Goal: Task Accomplishment & Management: Manage account settings

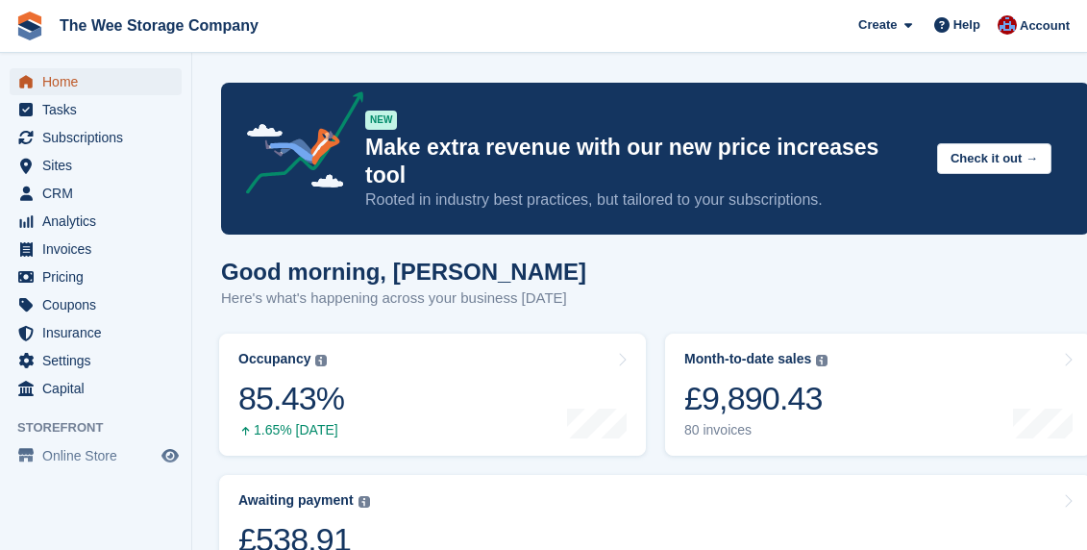
click at [67, 84] on span "Home" at bounding box center [99, 81] width 115 height 27
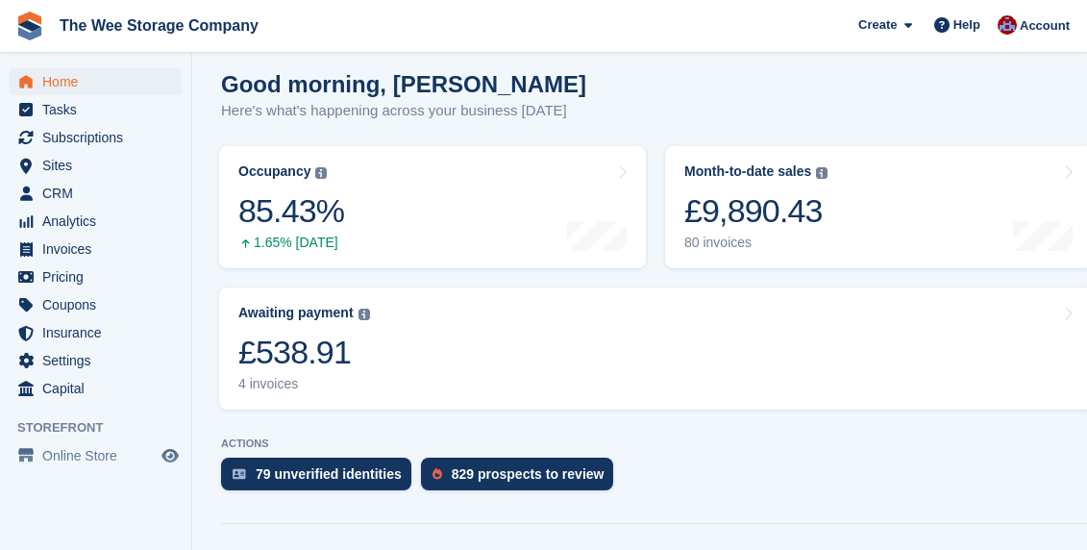
scroll to position [104, 0]
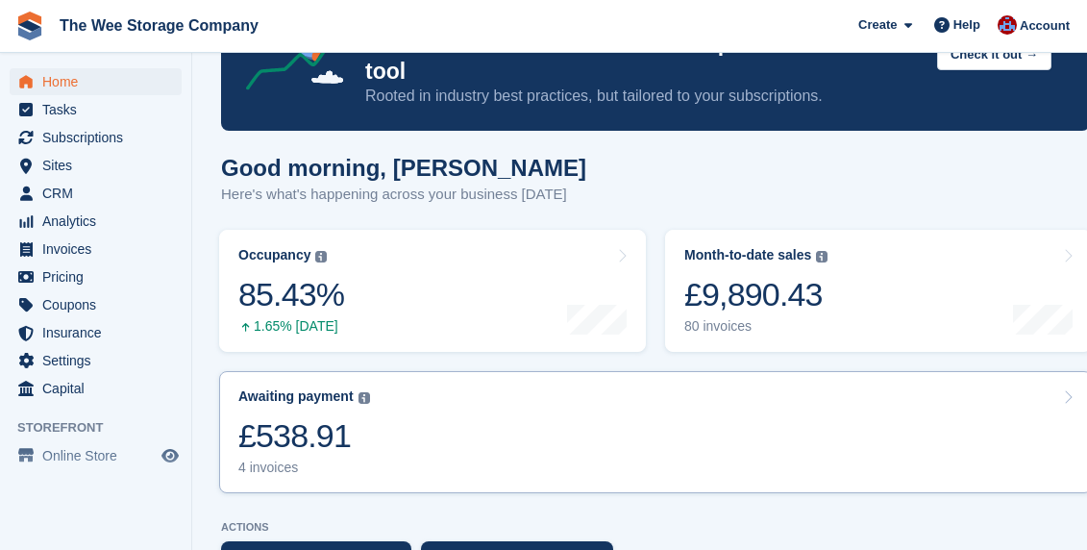
click at [496, 388] on link "Awaiting payment The total outstanding balance on all open invoices. £538.91 4 …" at bounding box center [655, 432] width 872 height 122
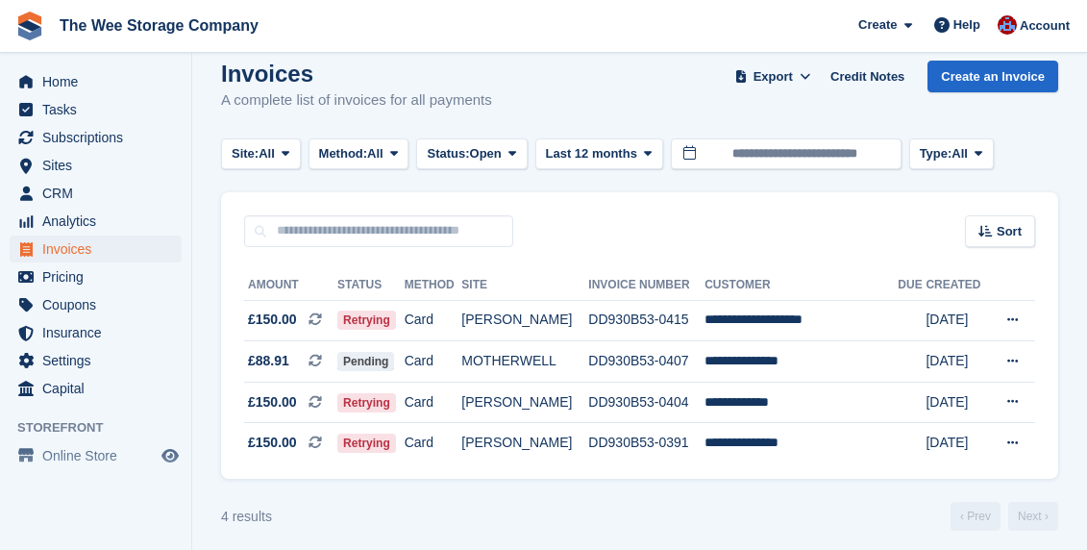
scroll to position [32, 0]
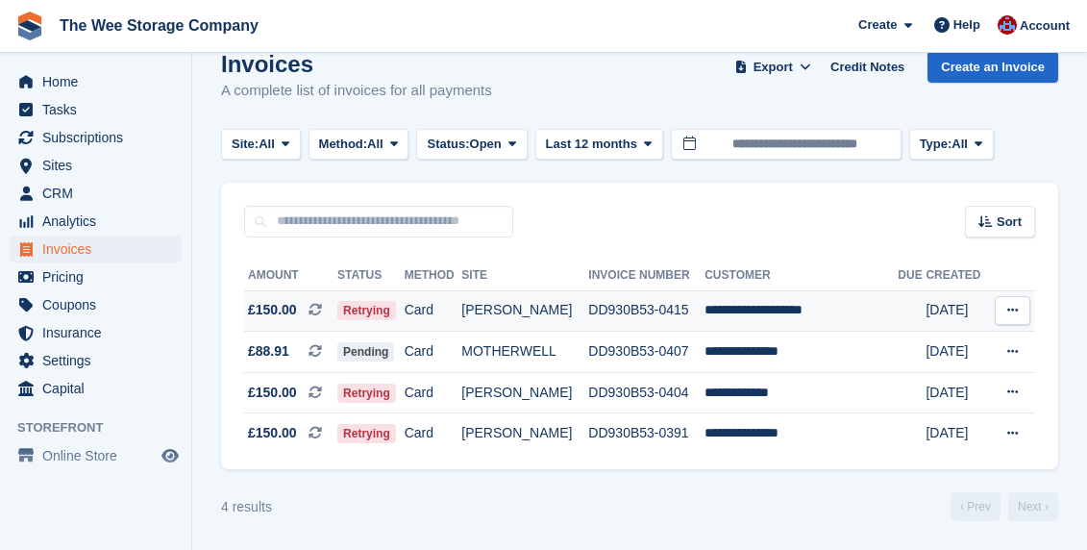
click at [830, 307] on td "**********" at bounding box center [800, 310] width 193 height 41
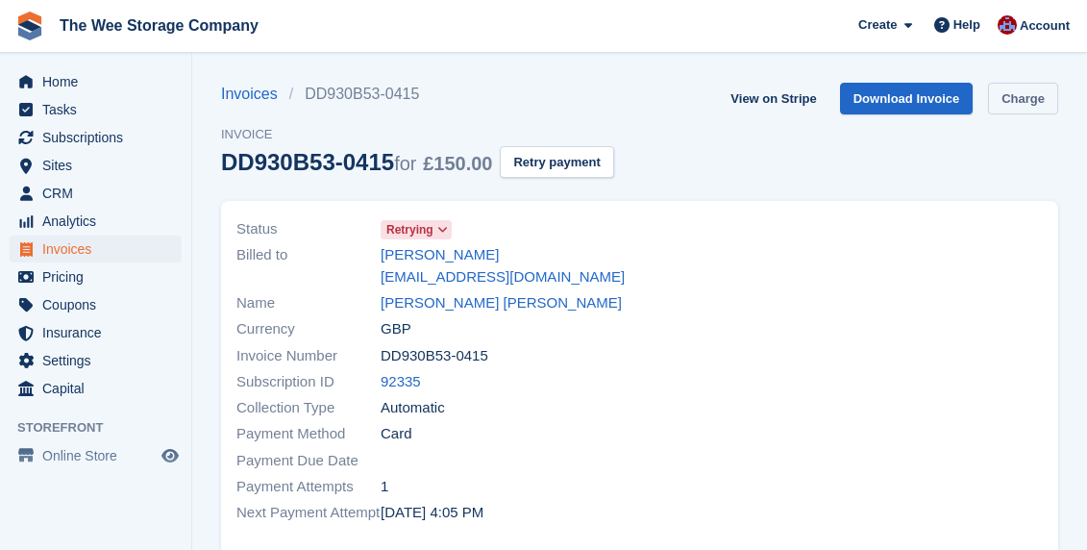
click at [996, 105] on link "Charge" at bounding box center [1023, 99] width 70 height 32
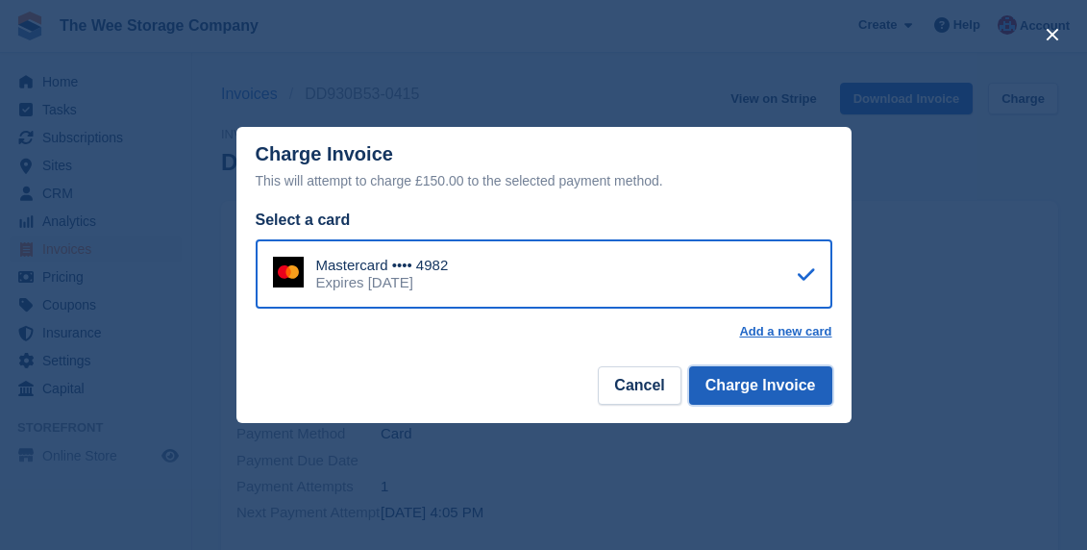
click at [783, 379] on button "Charge Invoice" at bounding box center [760, 385] width 143 height 38
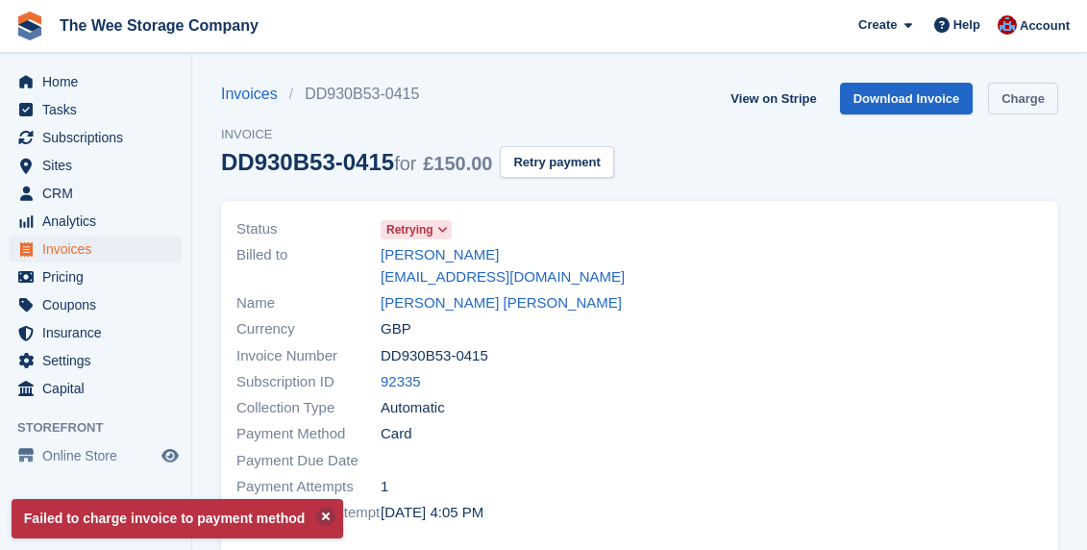
click at [1018, 98] on link "Charge" at bounding box center [1023, 99] width 70 height 32
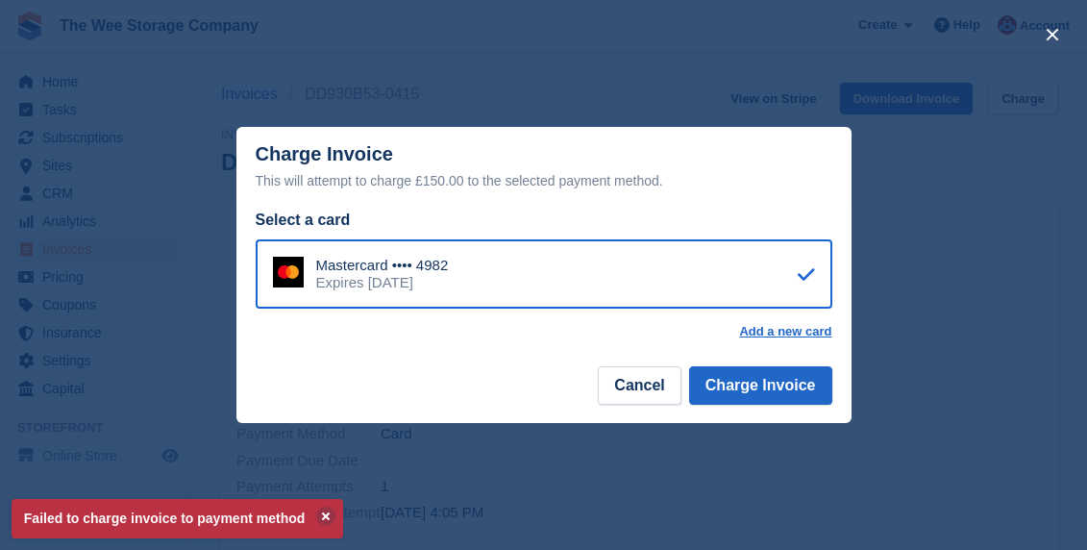
click at [651, 412] on footer "Cancel Charge Invoice" at bounding box center [543, 392] width 615 height 61
click at [648, 391] on button "Cancel" at bounding box center [639, 385] width 83 height 38
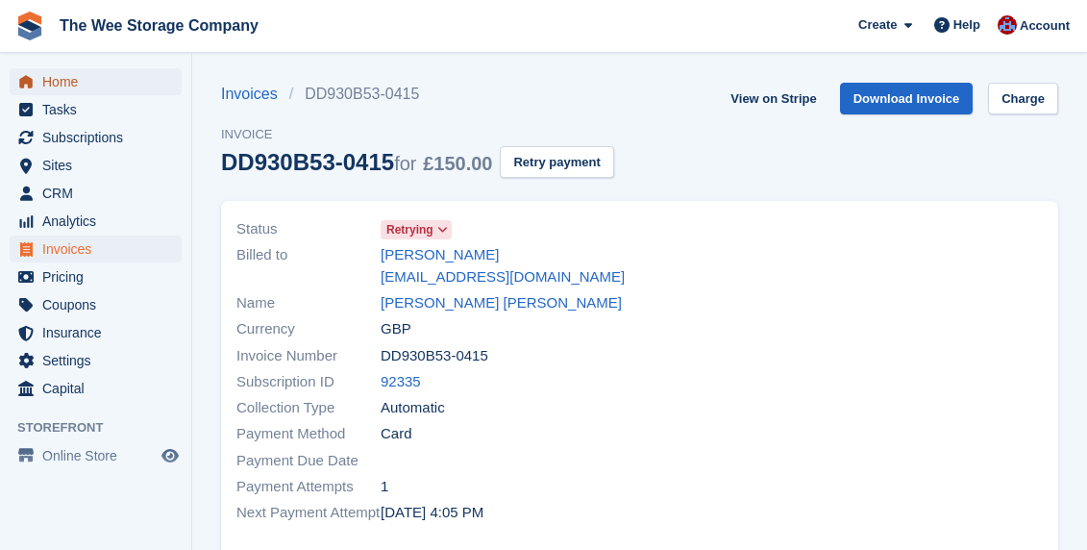
click at [64, 82] on span "Home" at bounding box center [99, 81] width 115 height 27
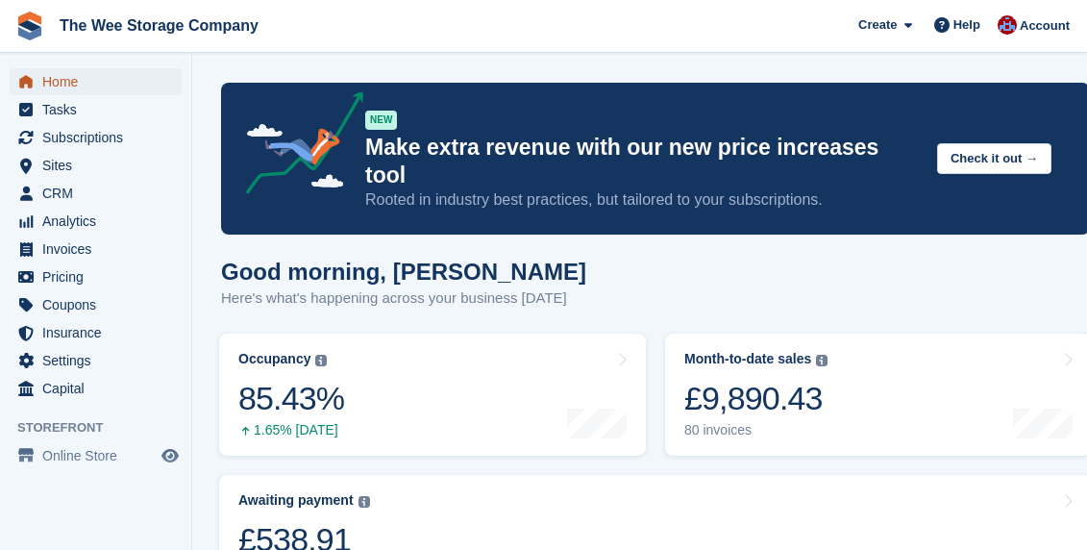
click at [81, 79] on span "Home" at bounding box center [99, 81] width 115 height 27
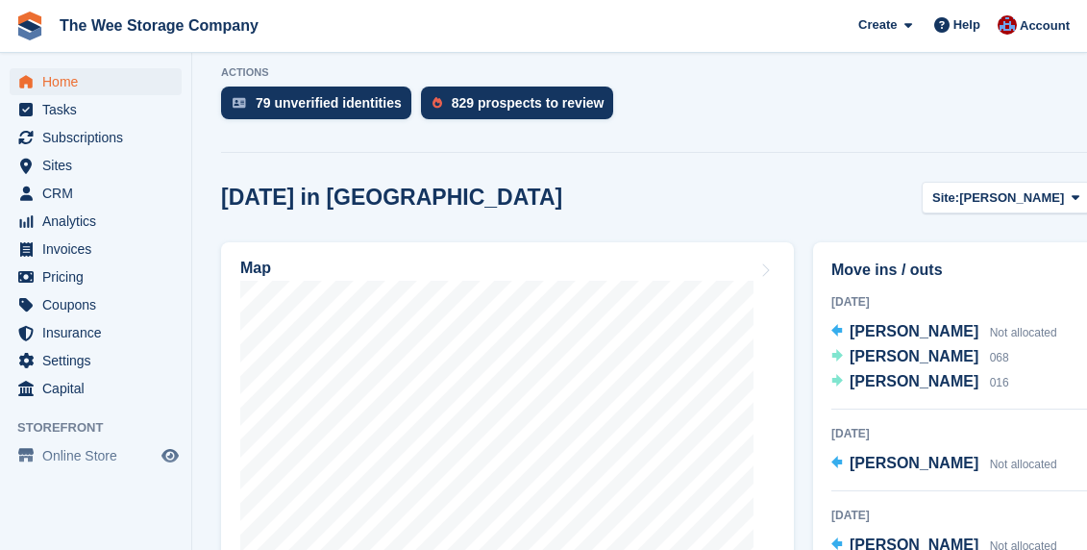
scroll to position [561, 0]
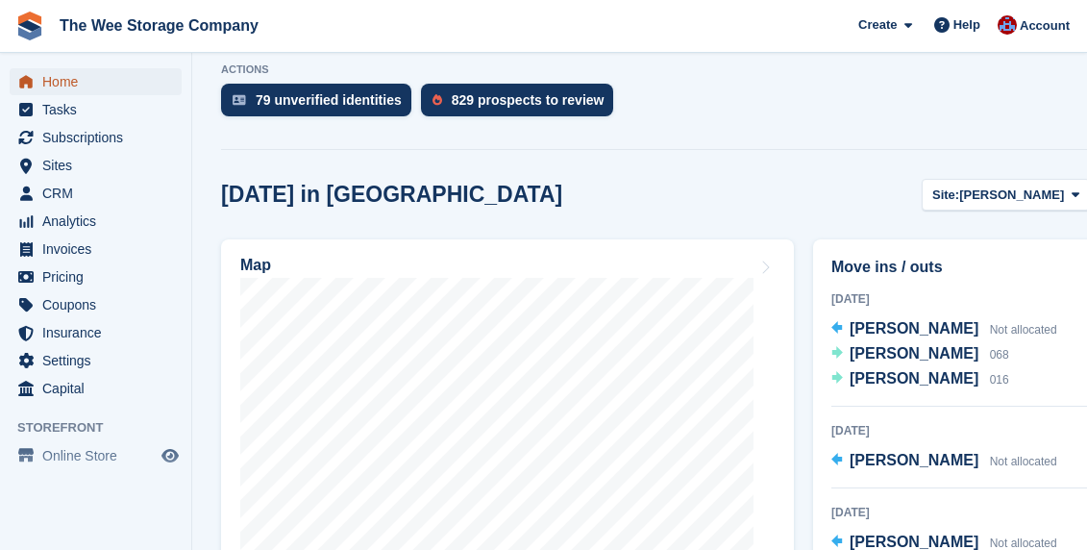
click at [106, 75] on span "Home" at bounding box center [99, 81] width 115 height 27
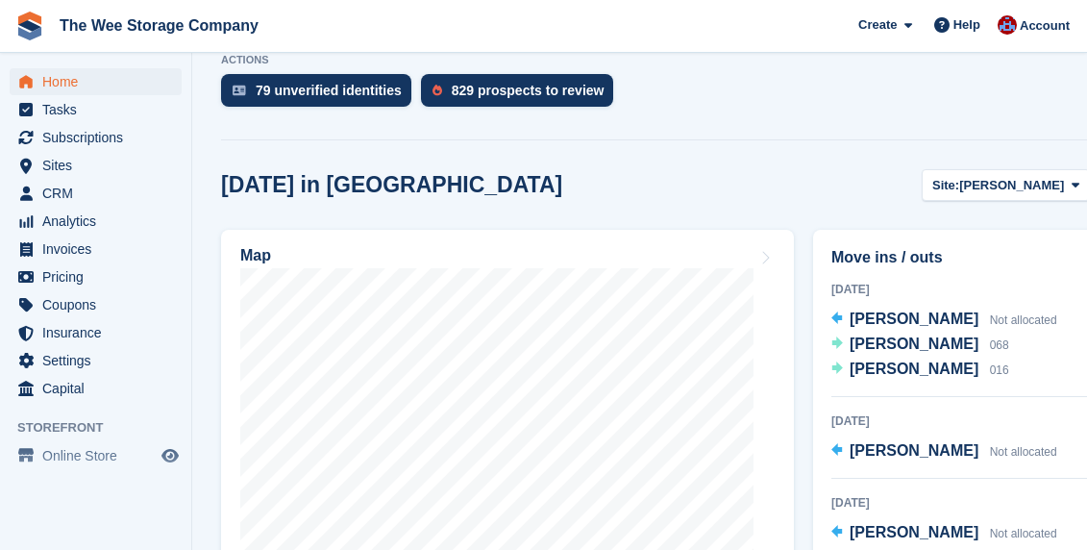
scroll to position [568, 0]
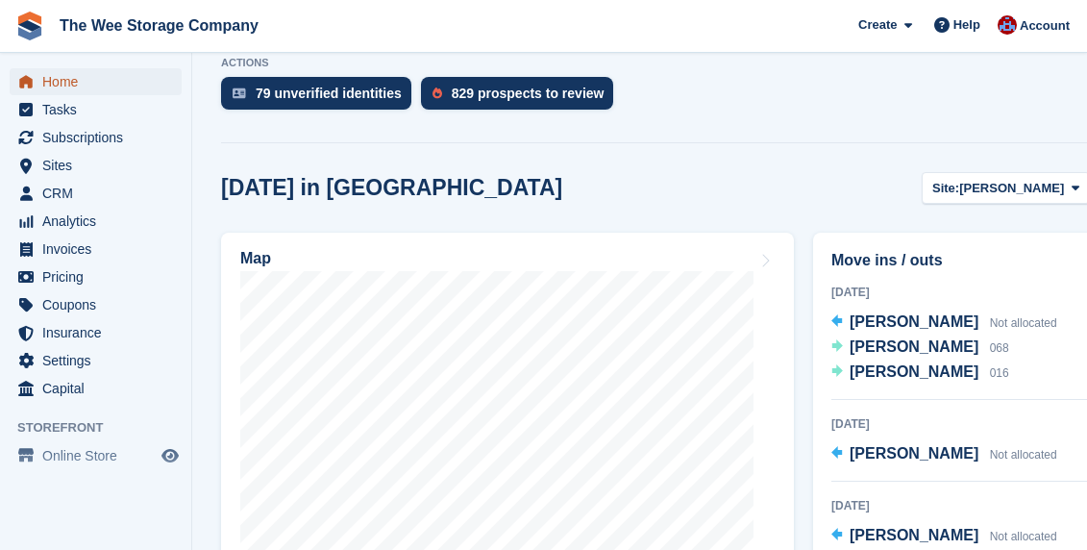
click at [82, 80] on span "Home" at bounding box center [99, 81] width 115 height 27
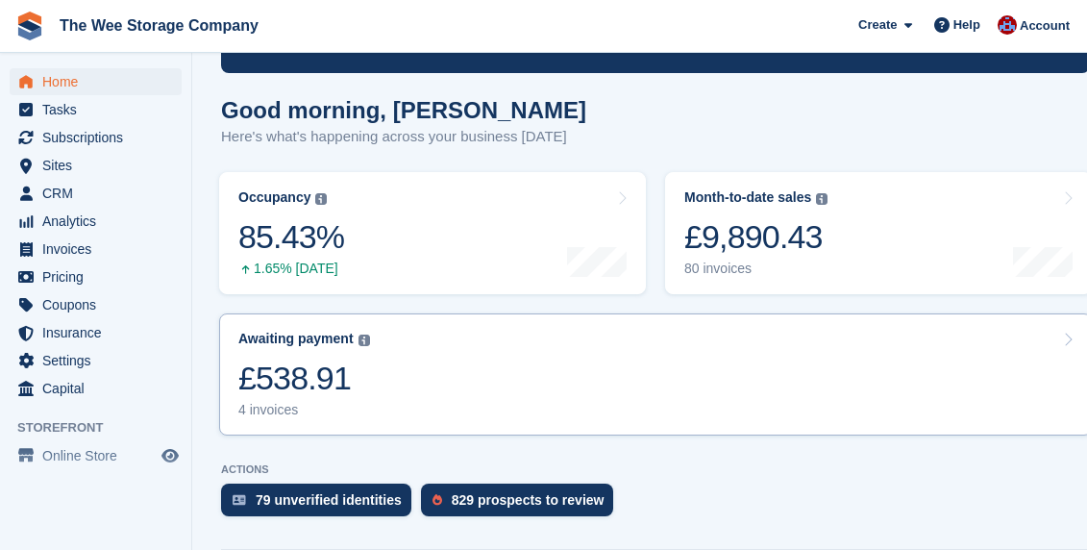
scroll to position [305, 0]
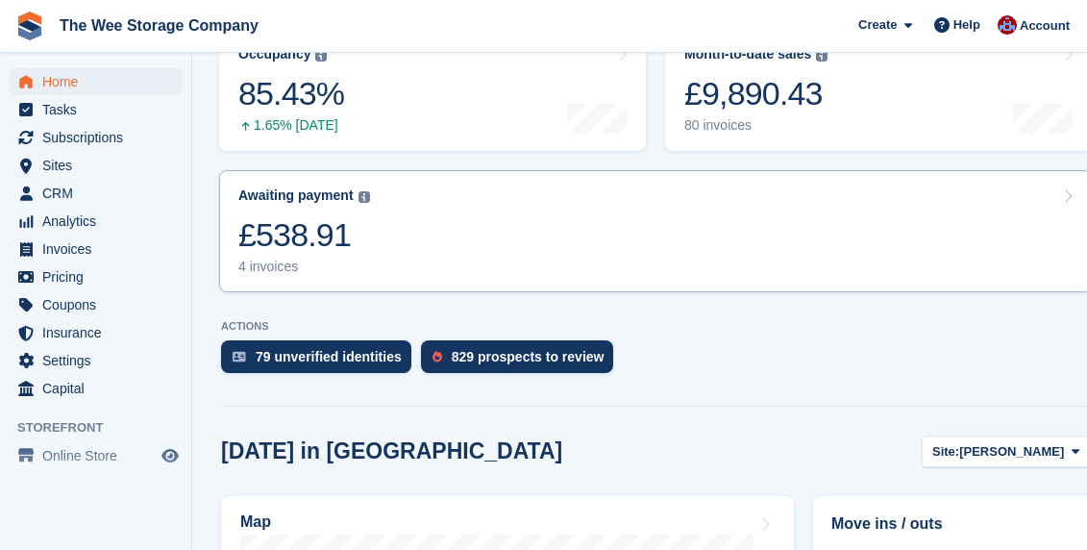
click at [418, 247] on link "Awaiting payment The total outstanding balance on all open invoices. £538.91 4 …" at bounding box center [655, 231] width 872 height 122
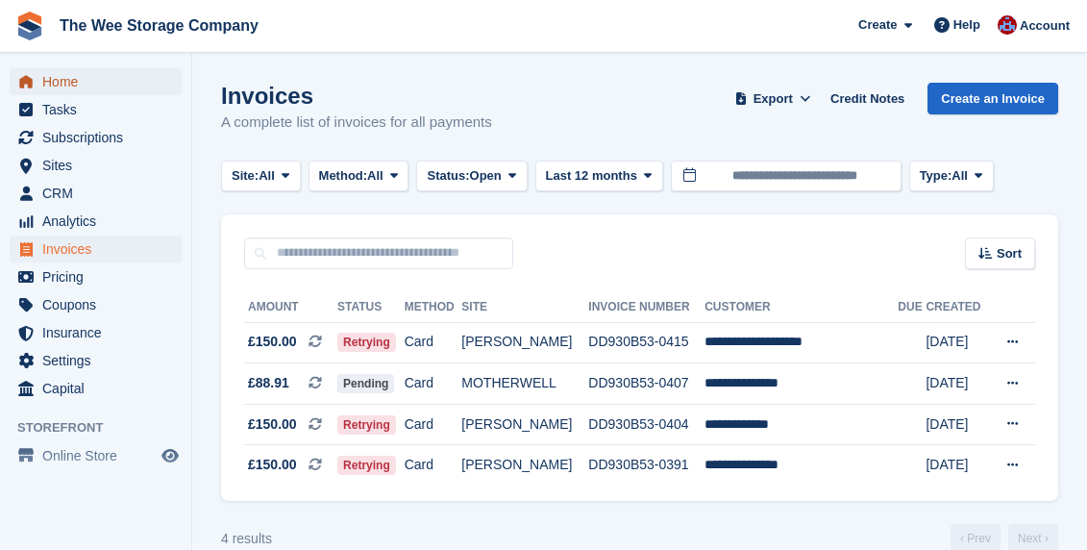
click at [97, 82] on span "Home" at bounding box center [99, 81] width 115 height 27
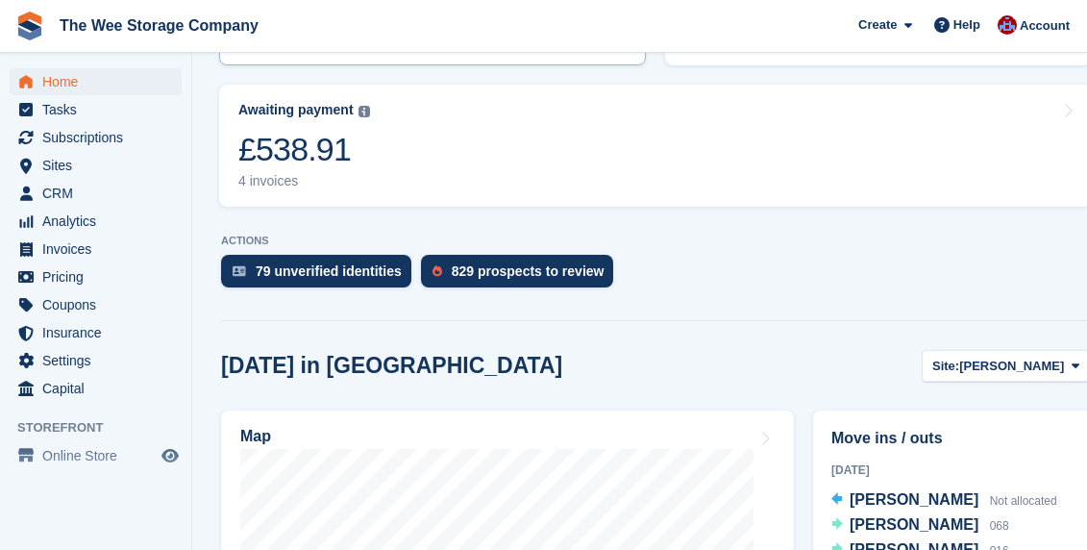
scroll to position [327, 0]
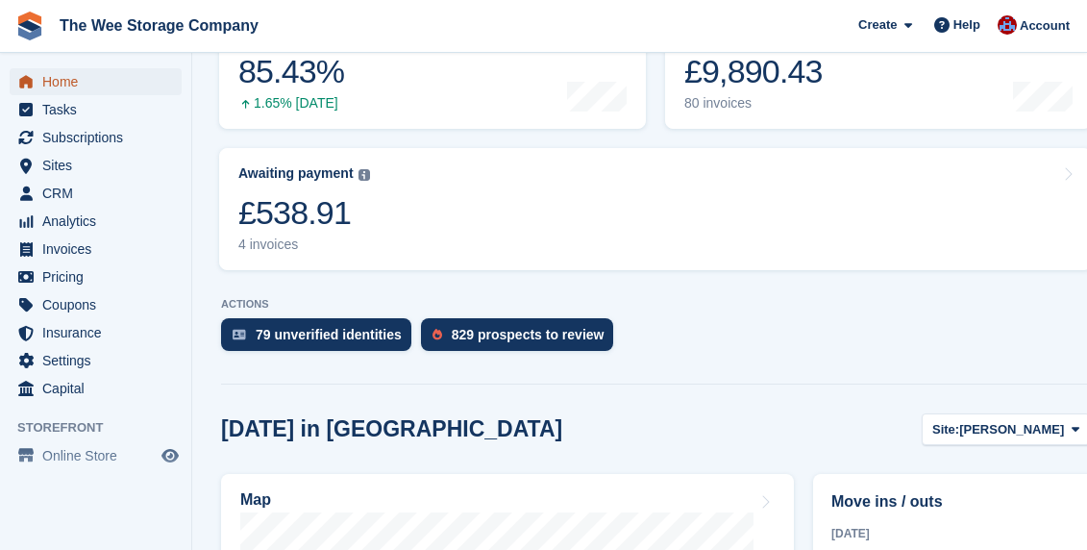
click at [89, 82] on span "Home" at bounding box center [99, 81] width 115 height 27
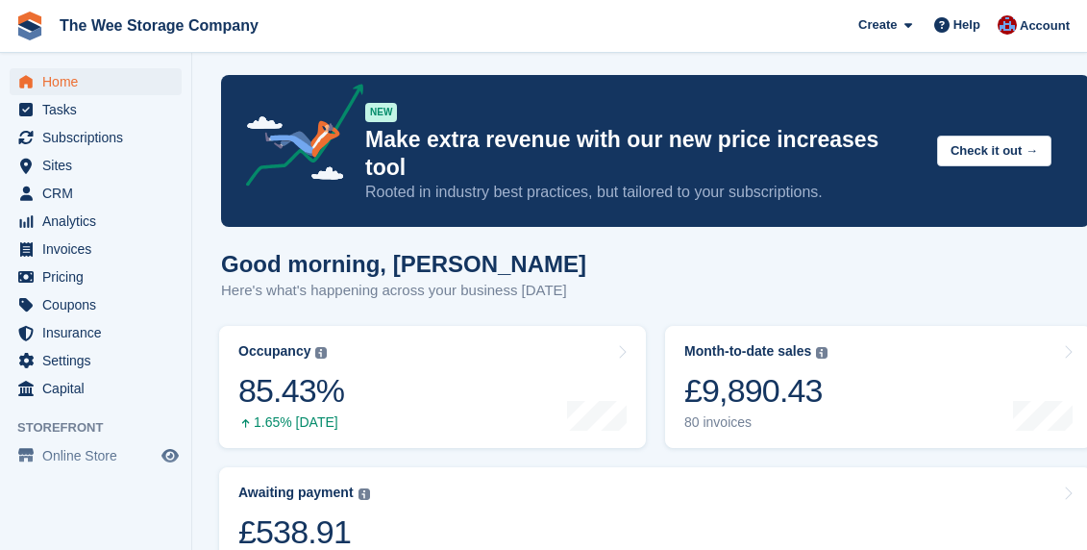
scroll to position [1, 0]
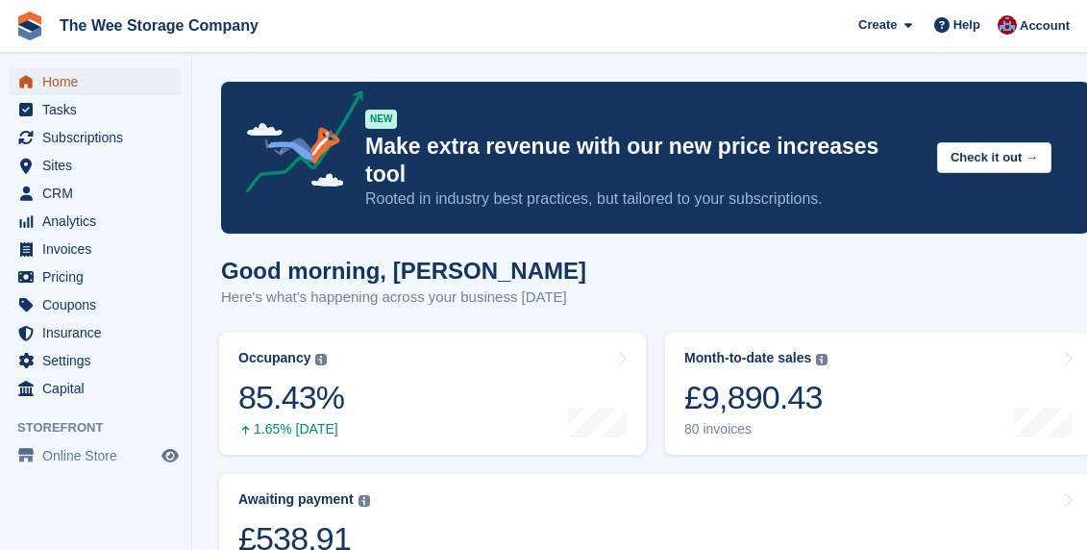
click at [53, 81] on span "Home" at bounding box center [99, 81] width 115 height 27
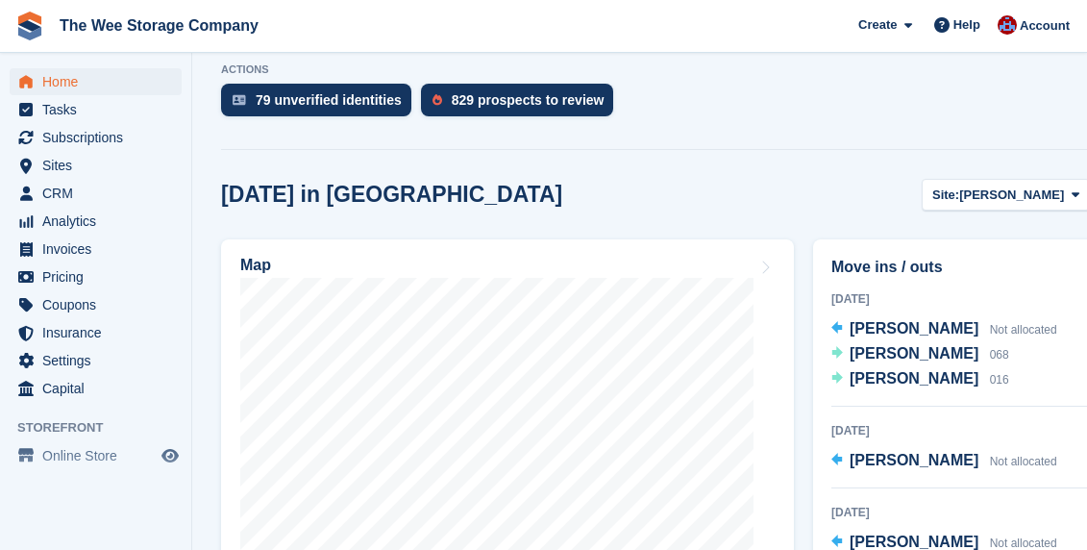
scroll to position [563, 0]
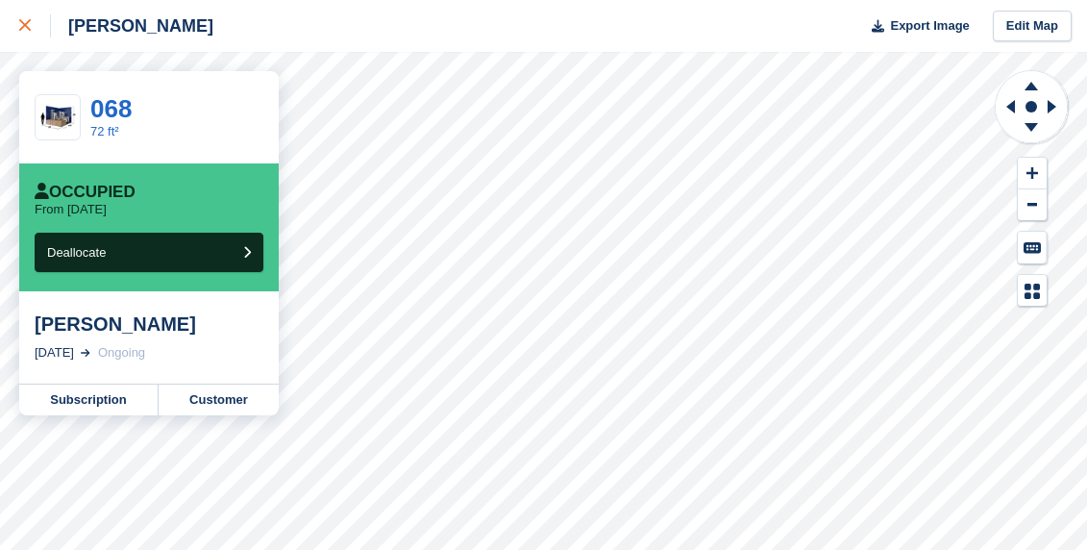
click at [29, 11] on link at bounding box center [25, 26] width 51 height 52
click at [23, 22] on icon at bounding box center [25, 25] width 12 height 12
click at [20, 20] on icon at bounding box center [25, 25] width 12 height 12
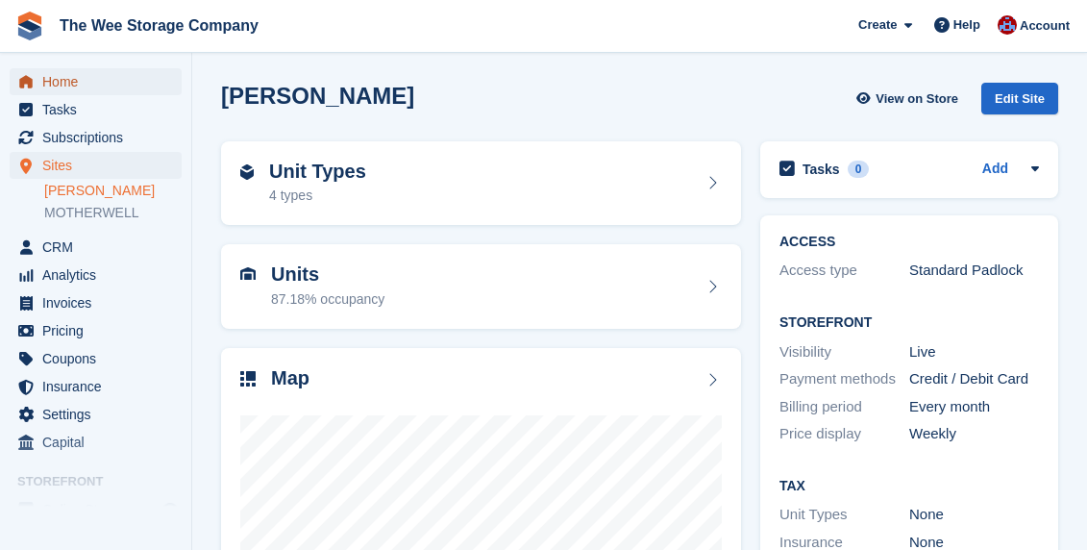
click at [57, 85] on span "Home" at bounding box center [99, 81] width 115 height 27
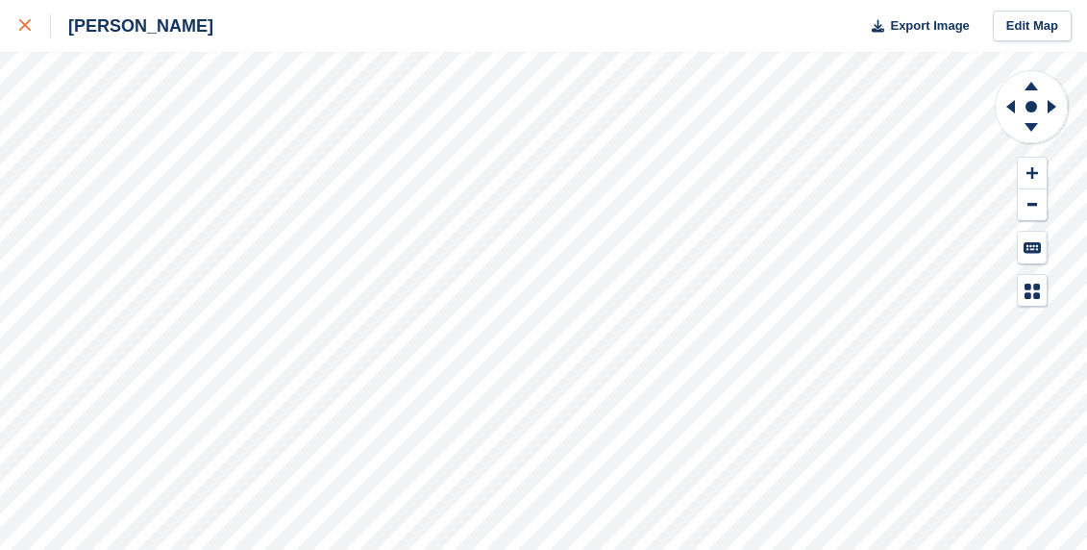
click at [26, 28] on icon at bounding box center [25, 25] width 12 height 12
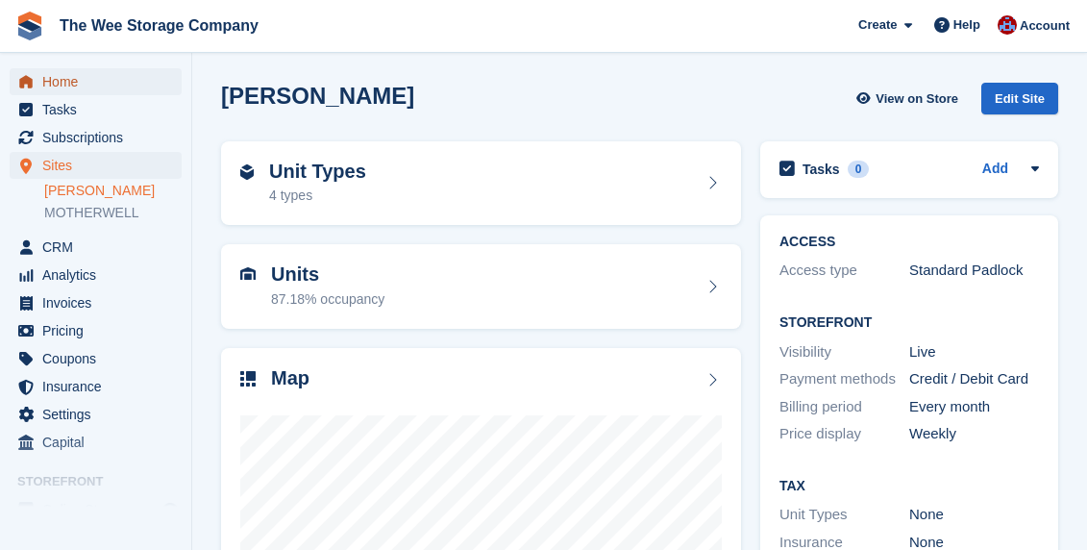
click at [70, 82] on span "Home" at bounding box center [99, 81] width 115 height 27
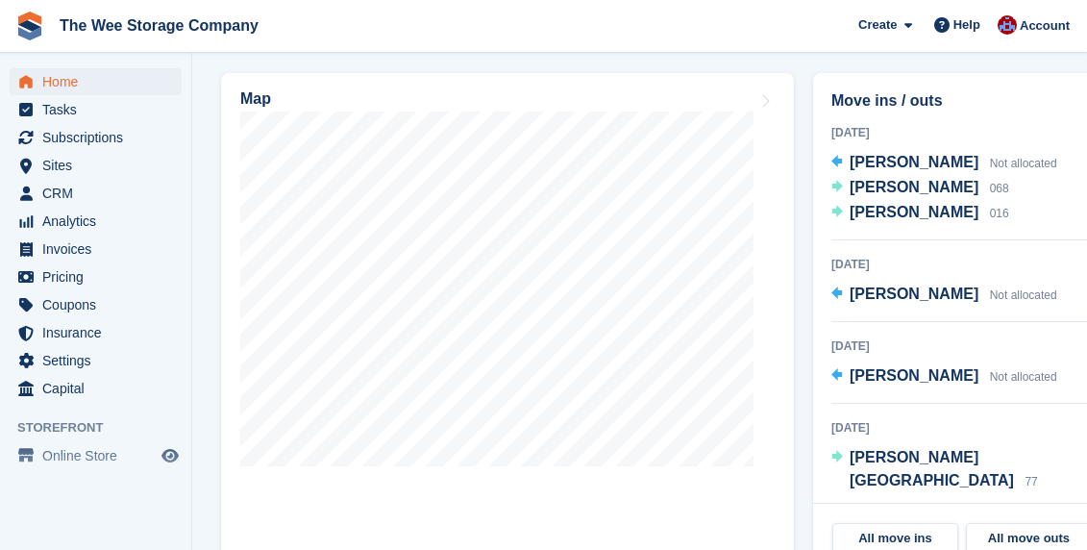
scroll to position [723, 0]
